Goal: Task Accomplishment & Management: Use online tool/utility

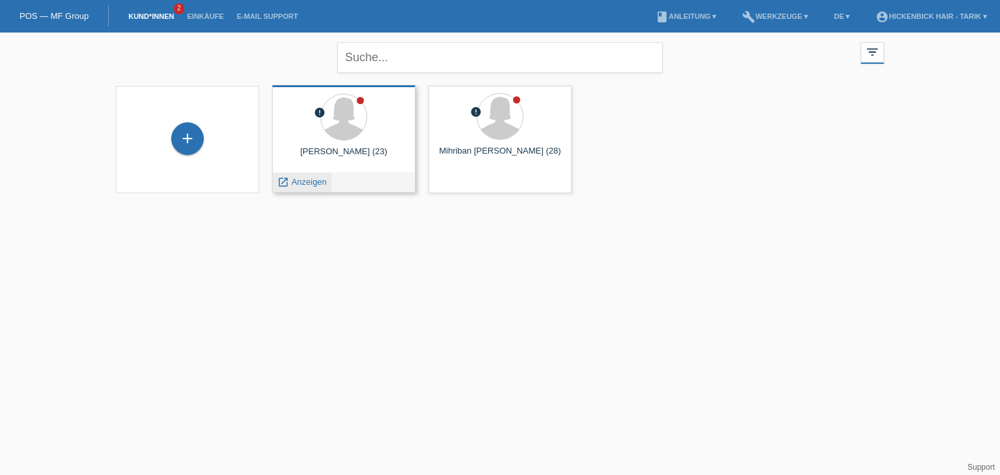
click at [300, 182] on span "Anzeigen" at bounding box center [309, 182] width 35 height 10
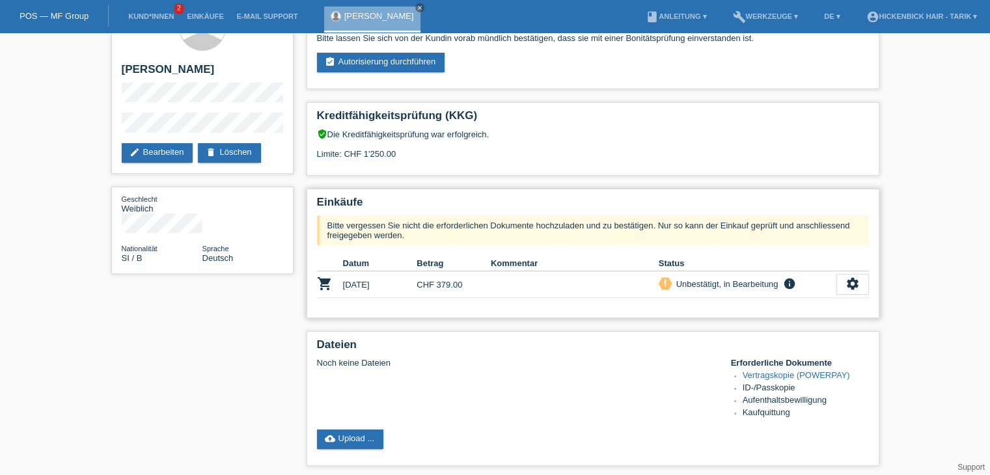
scroll to position [65, 0]
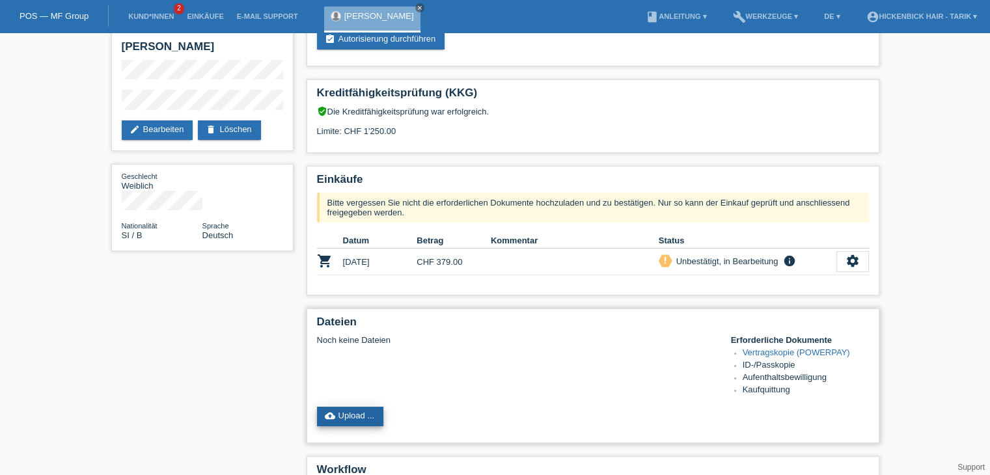
click at [344, 412] on link "cloud_upload Upload ..." at bounding box center [350, 417] width 67 height 20
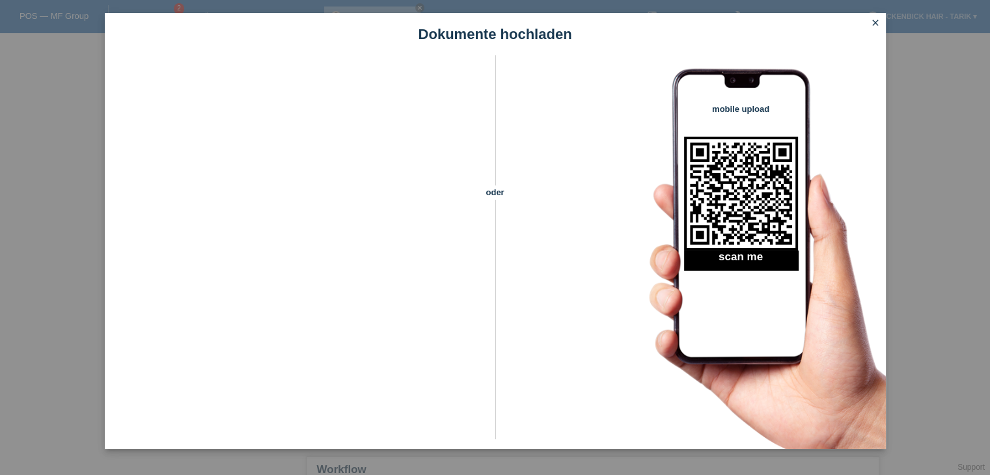
click at [875, 20] on icon "close" at bounding box center [875, 23] width 10 height 10
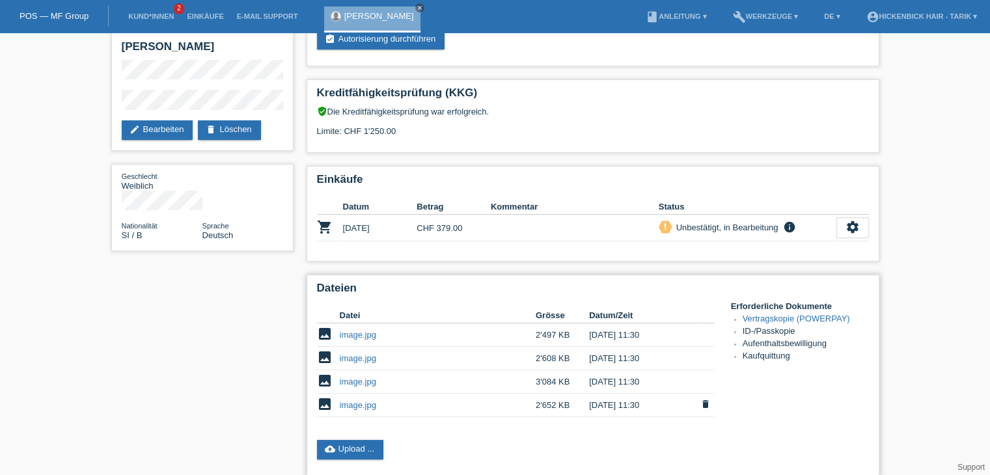
scroll to position [295, 0]
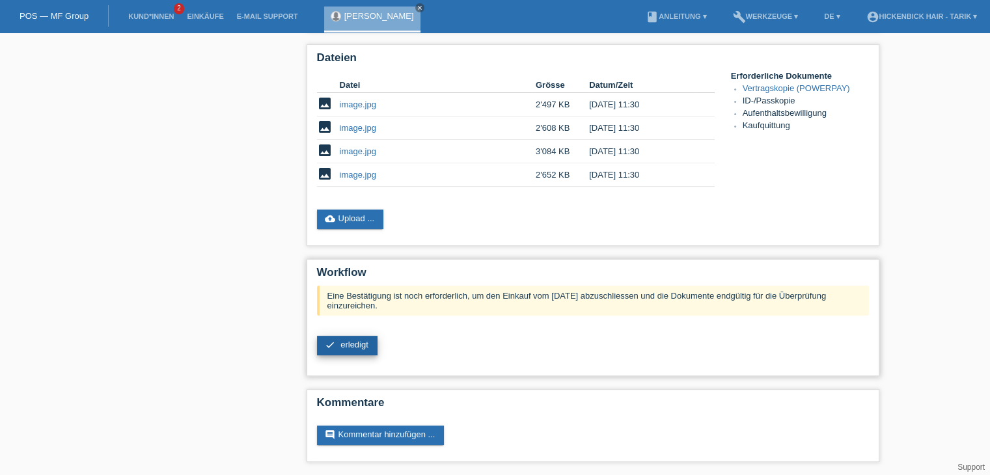
click at [346, 355] on link "check erledigt" at bounding box center [347, 346] width 61 height 20
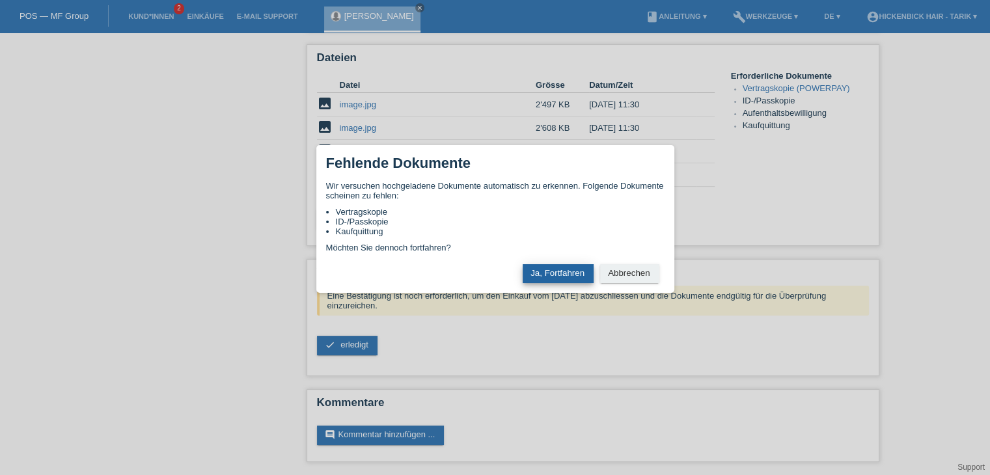
click at [555, 275] on button "Ja, Fortfahren" at bounding box center [558, 273] width 71 height 19
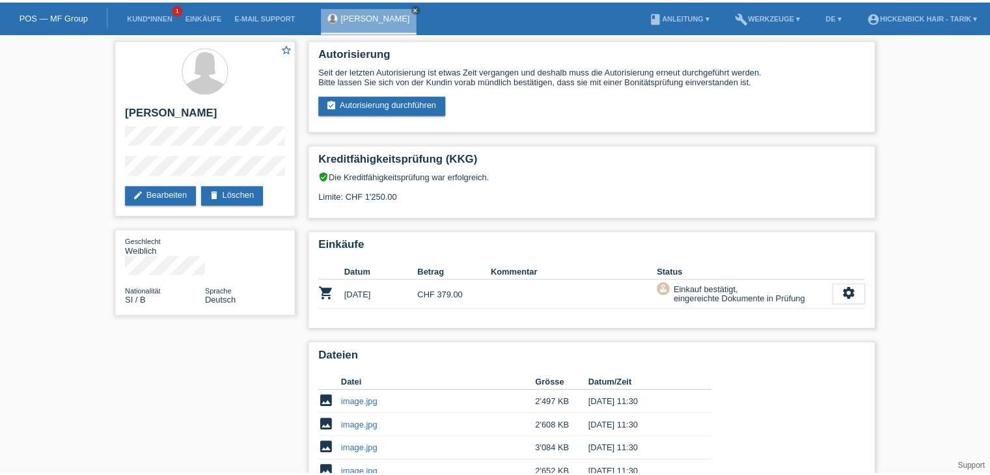
scroll to position [176, 0]
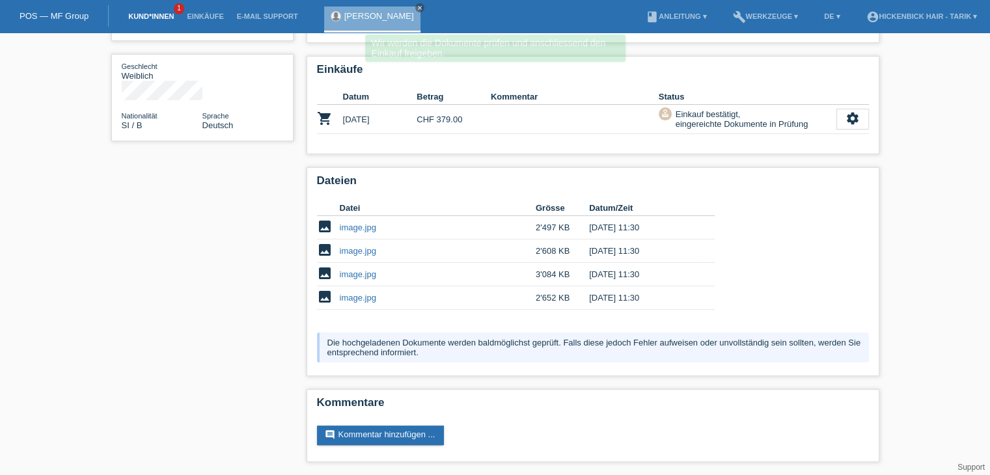
click at [147, 19] on link "Kund*innen" at bounding box center [151, 16] width 59 height 8
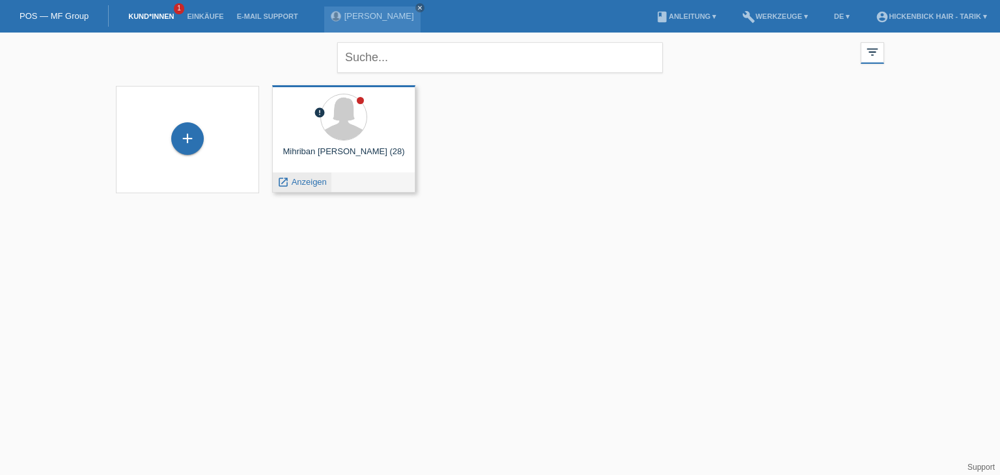
click at [301, 178] on span "Anzeigen" at bounding box center [309, 182] width 35 height 10
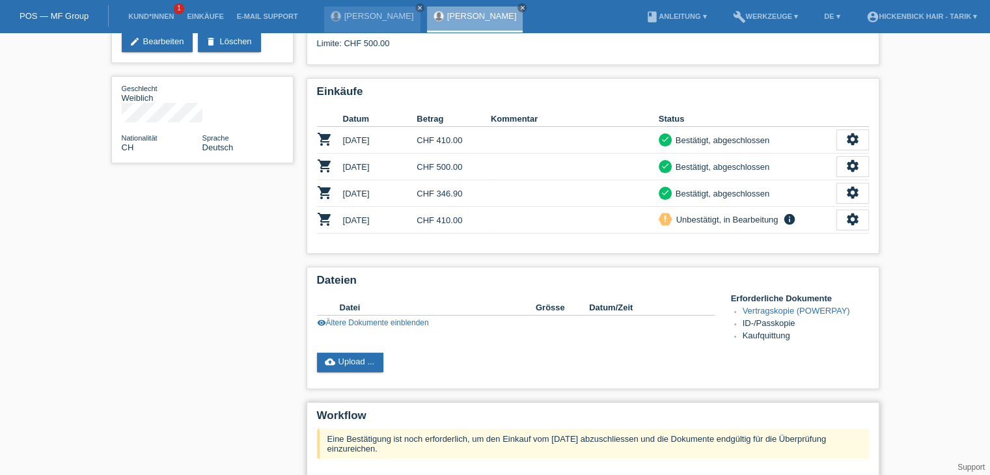
scroll to position [260, 0]
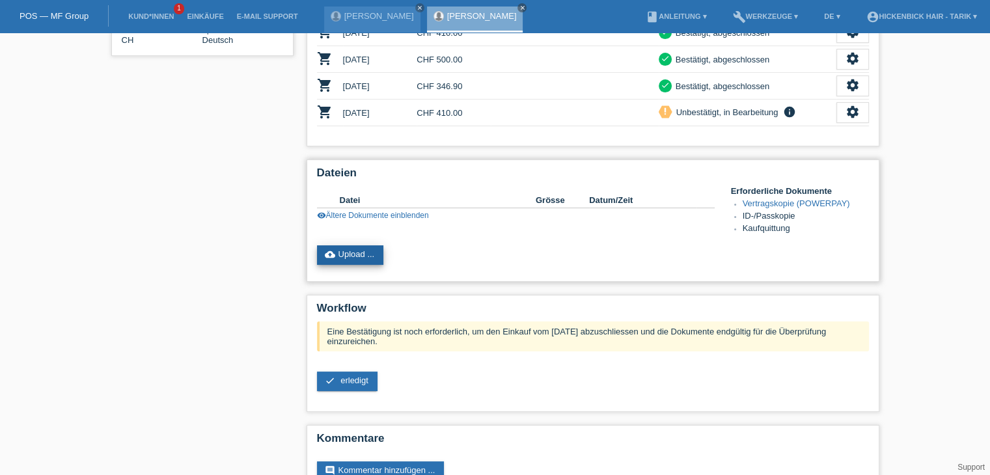
click at [370, 249] on link "cloud_upload Upload ..." at bounding box center [350, 255] width 67 height 20
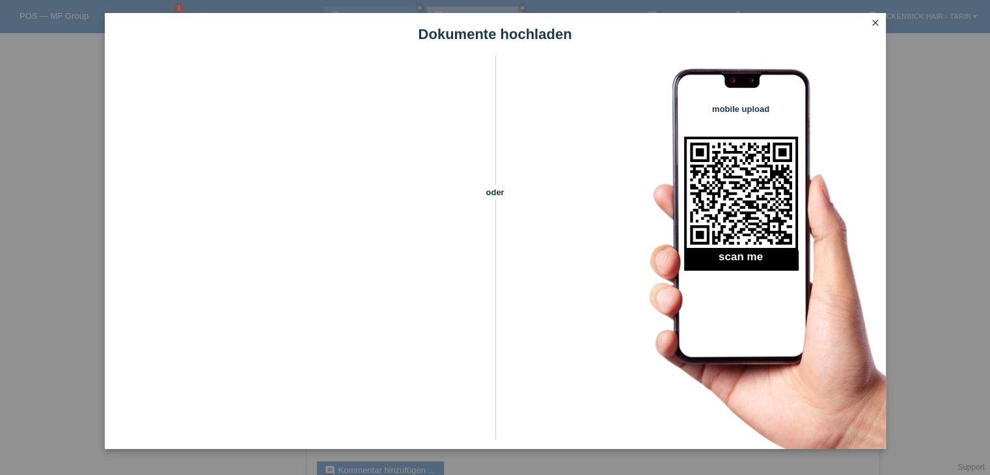
click at [882, 23] on link "close" at bounding box center [875, 23] width 17 height 15
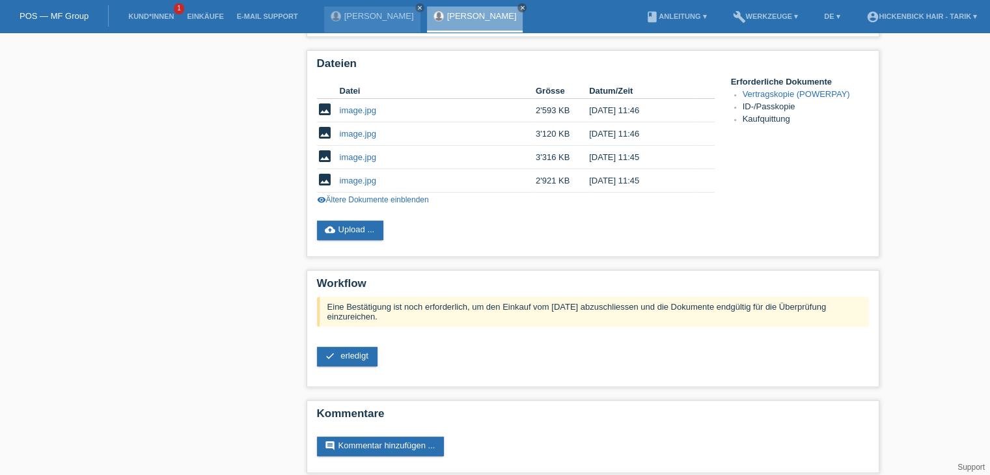
scroll to position [380, 0]
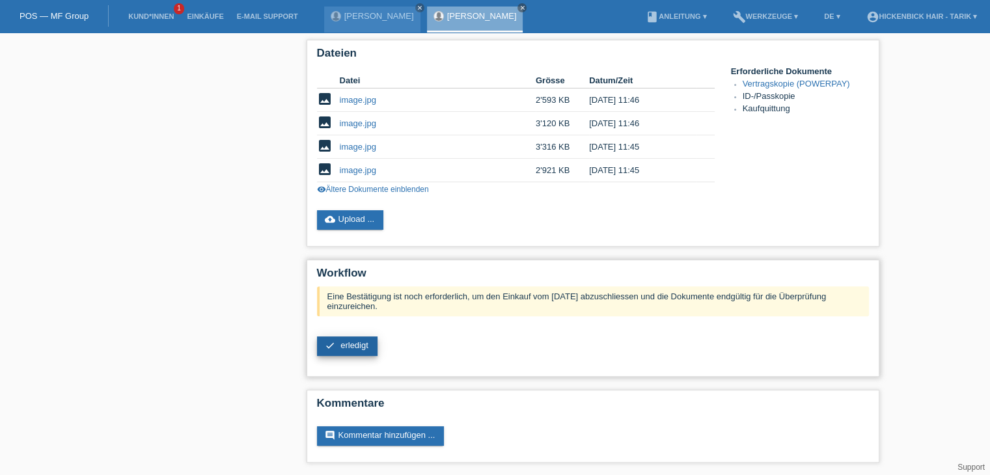
click at [321, 339] on link "check erledigt" at bounding box center [347, 346] width 61 height 20
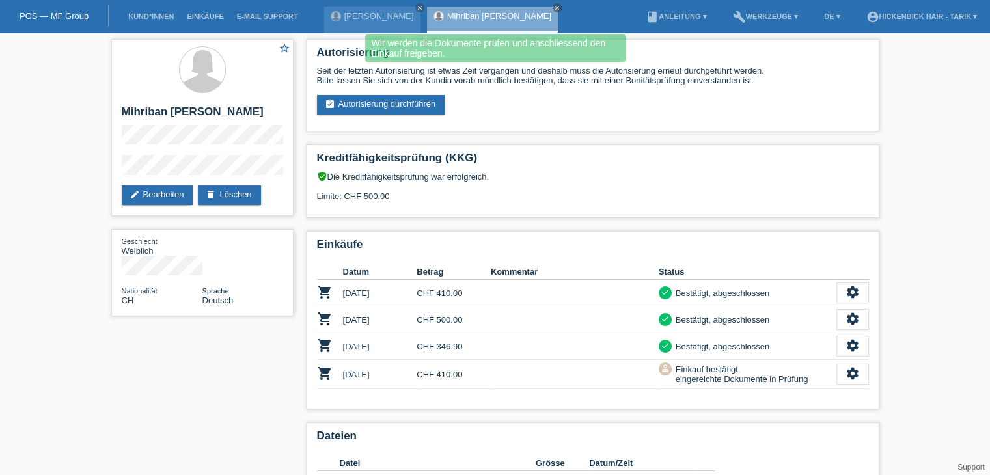
click at [142, 25] on li "Kund*innen" at bounding box center [151, 16] width 59 height 33
